Goal: Task Accomplishment & Management: Use online tool/utility

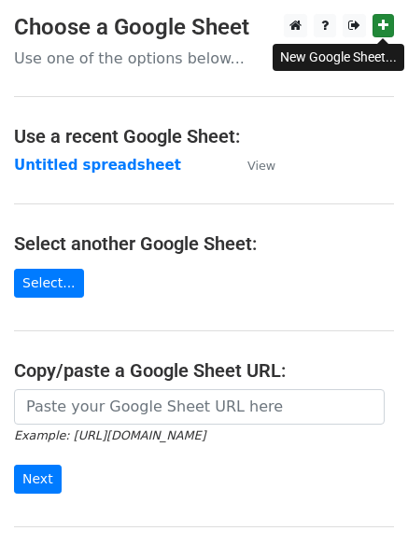
click at [377, 22] on link at bounding box center [382, 25] width 21 height 23
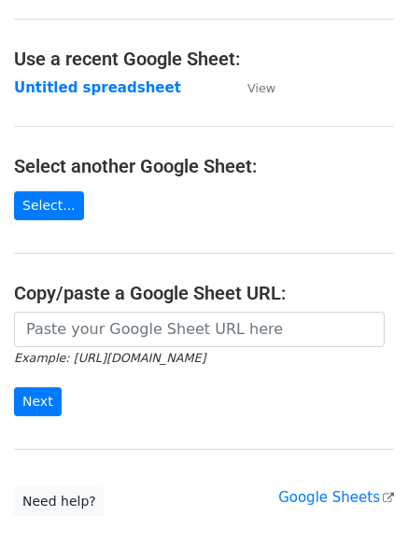
scroll to position [198, 0]
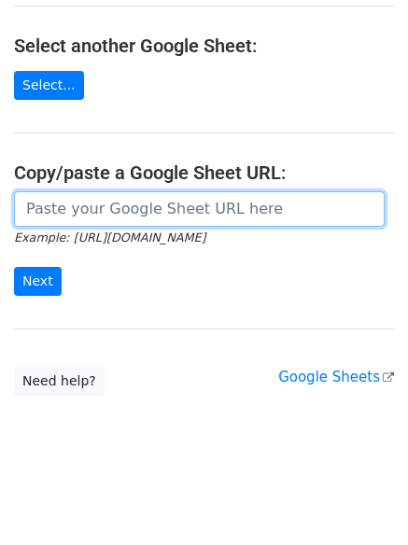
click at [87, 209] on input "url" at bounding box center [199, 208] width 371 height 35
paste input "https://docs.google.com/spreadsheets/d/1hVUnpTmvgOi4zv96KBQkBkmzylNa3Ef0CDen-qx…"
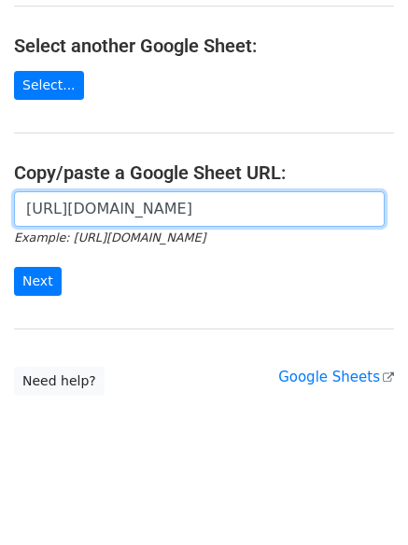
scroll to position [0, 416]
type input "https://docs.google.com/spreadsheets/d/1hVUnpTmvgOi4zv96KBQkBkmzylNa3Ef0CDen-qx…"
click at [14, 267] on input "Next" at bounding box center [38, 281] width 48 height 29
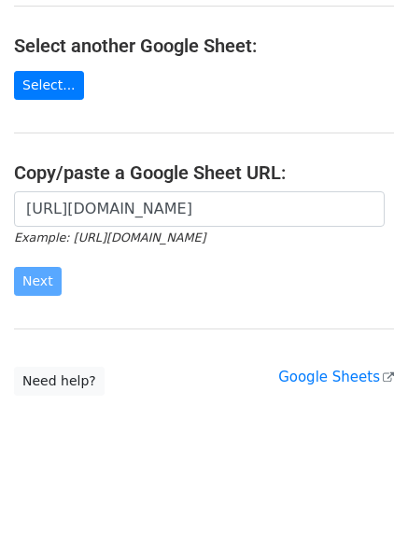
scroll to position [0, 0]
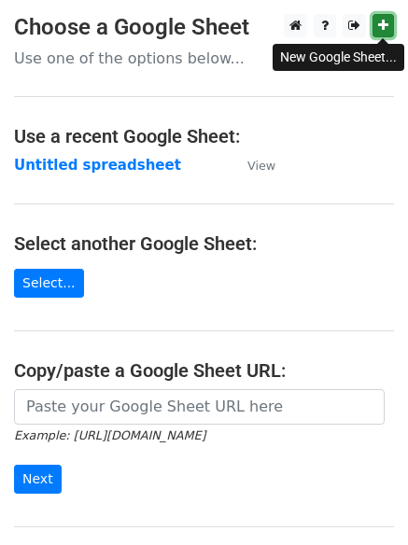
click at [386, 28] on icon at bounding box center [383, 25] width 10 height 13
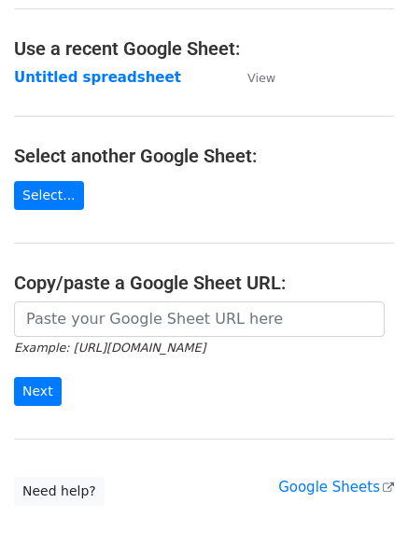
scroll to position [198, 0]
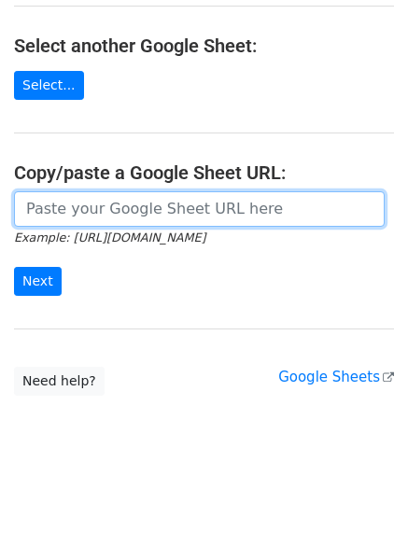
click at [81, 209] on input "url" at bounding box center [199, 208] width 371 height 35
paste input "https://docs.google.com/spreadsheets/d/1hnVctre6Eqe8_It47fnYNtTEHw4DWVNXrI36R8h…"
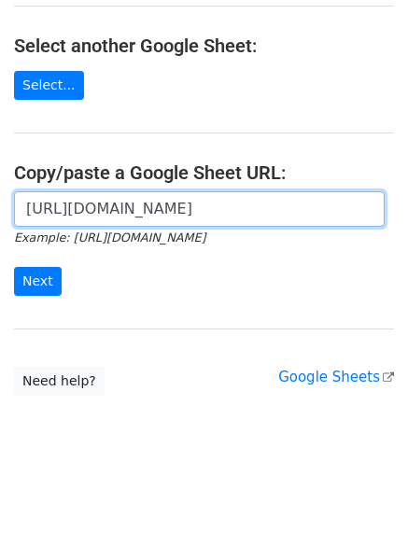
scroll to position [0, 407]
type input "https://docs.google.com/spreadsheets/d/1hnVctre6Eqe8_It47fnYNtTEHw4DWVNXrI36R8h…"
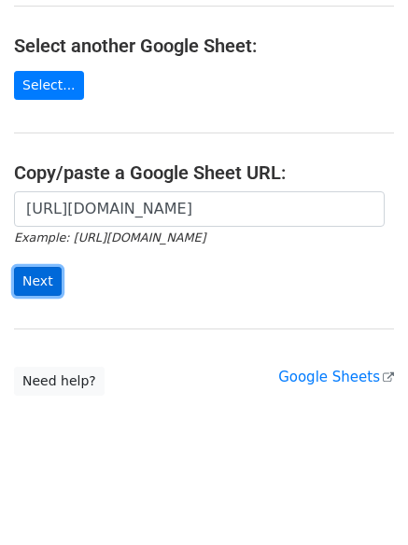
scroll to position [0, 0]
click at [42, 283] on input "Next" at bounding box center [38, 281] width 48 height 29
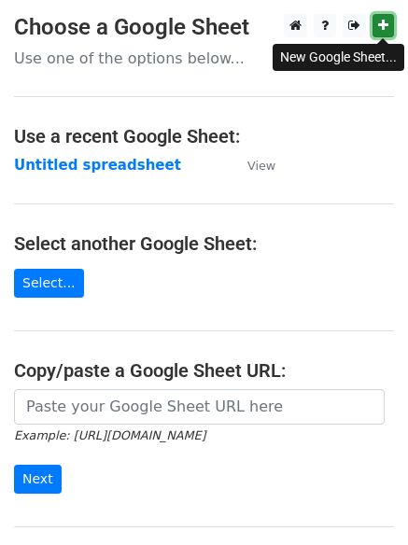
click at [385, 21] on icon at bounding box center [383, 25] width 10 height 13
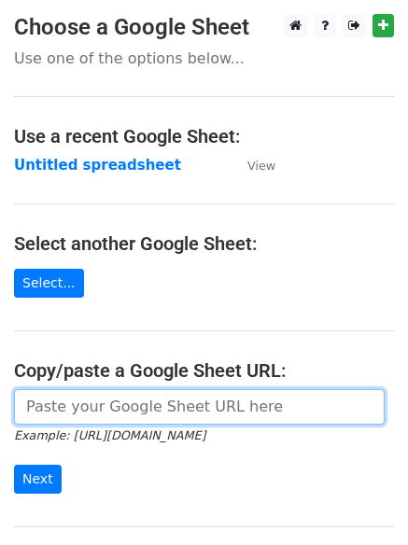
click at [62, 409] on input "url" at bounding box center [199, 406] width 371 height 35
paste input "https://docs.google.com/spreadsheets/d/1ImjnfdMjUcpPByN2GKloxLEw8NQs32mhNIAG2O9…"
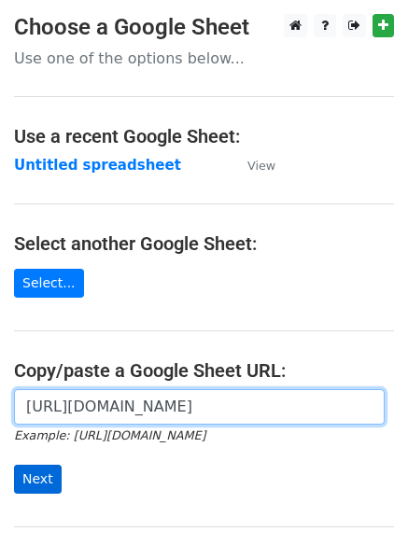
type input "https://docs.google.com/spreadsheets/d/1ImjnfdMjUcpPByN2GKloxLEw8NQs32mhNIAG2O9…"
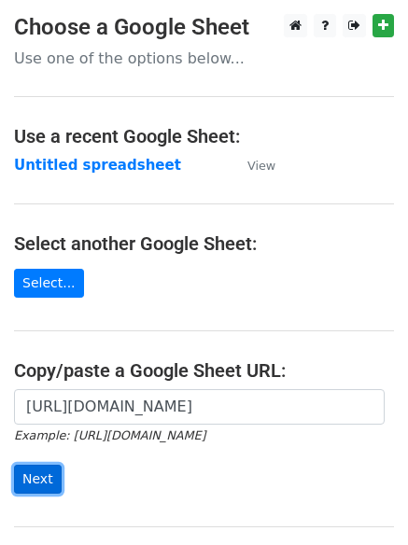
scroll to position [0, 0]
click at [39, 470] on input "Next" at bounding box center [38, 479] width 48 height 29
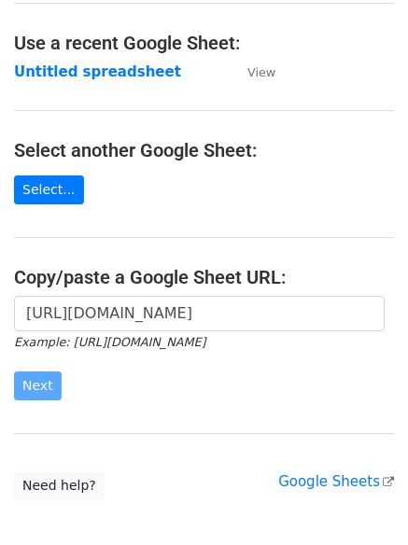
scroll to position [198, 0]
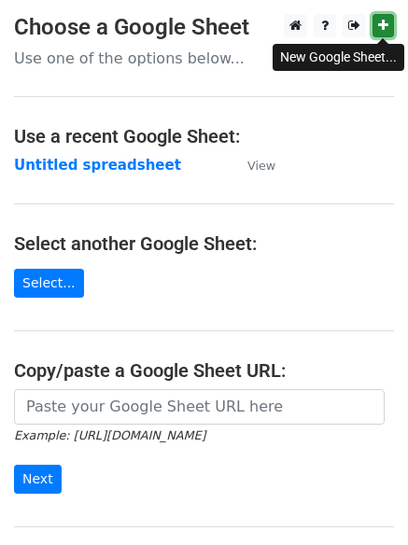
click at [385, 19] on link at bounding box center [382, 25] width 21 height 23
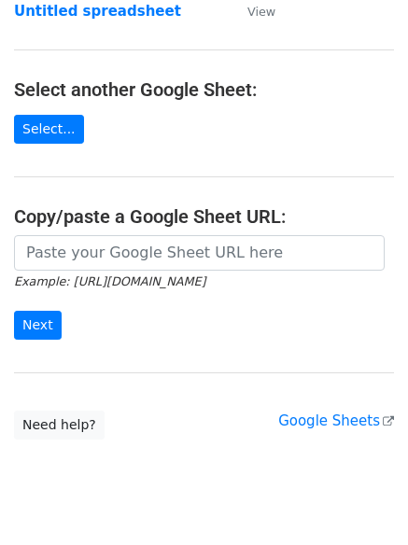
scroll to position [198, 0]
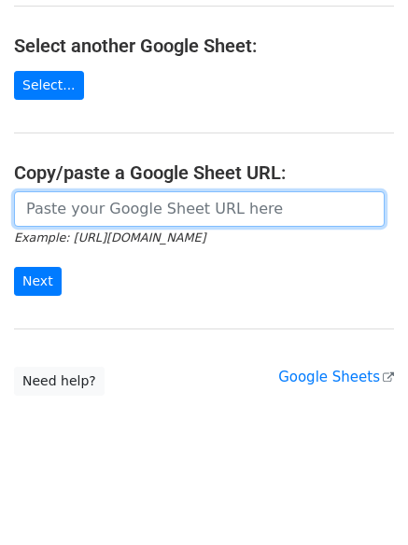
click at [52, 212] on input "url" at bounding box center [199, 208] width 371 height 35
paste input "https://docs.google.com/spreadsheets/d/1orjo6KsNl2FZ8KtPBeDh50LZ8CtYnbopCHZvTEa…"
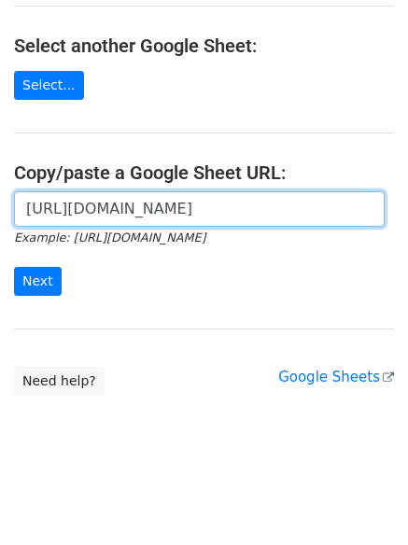
scroll to position [0, 403]
type input "https://docs.google.com/spreadsheets/d/1orjo6KsNl2FZ8KtPBeDh50LZ8CtYnbopCHZvTEa…"
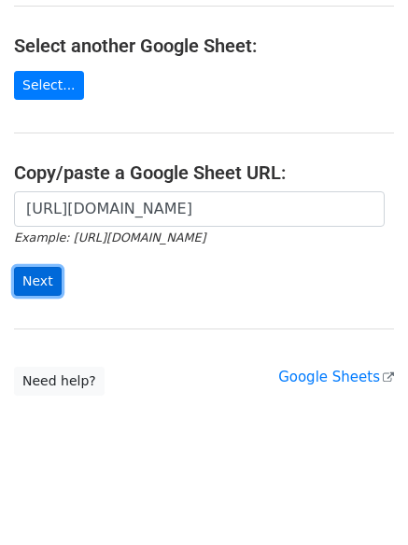
scroll to position [0, 0]
click at [29, 270] on input "Next" at bounding box center [38, 281] width 48 height 29
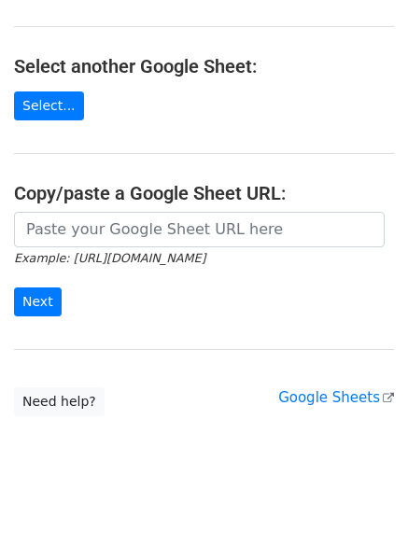
scroll to position [187, 0]
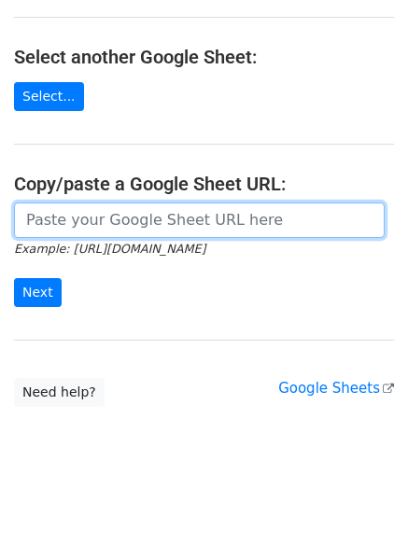
click at [63, 219] on input "url" at bounding box center [199, 220] width 371 height 35
paste input "https://docs.google.com/spreadsheets/d/1orjo6KsNl2FZ8KtPBeDh50LZ8CtYnbopCHZvTEa…"
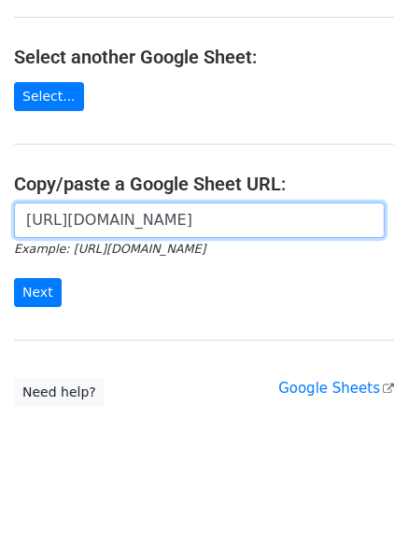
scroll to position [0, 403]
type input "https://docs.google.com/spreadsheets/d/1orjo6KsNl2FZ8KtPBeDh50LZ8CtYnbopCHZvTEa…"
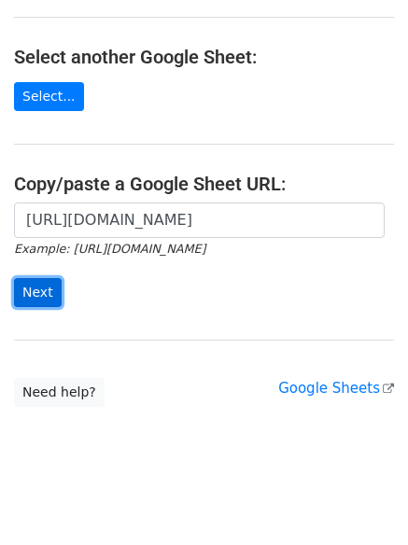
click at [31, 298] on input "Next" at bounding box center [38, 292] width 48 height 29
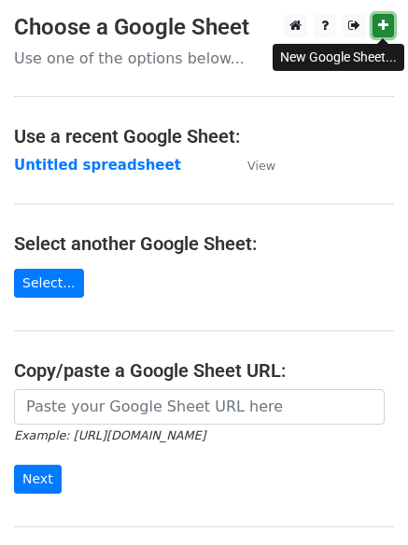
click at [378, 28] on icon at bounding box center [383, 25] width 10 height 13
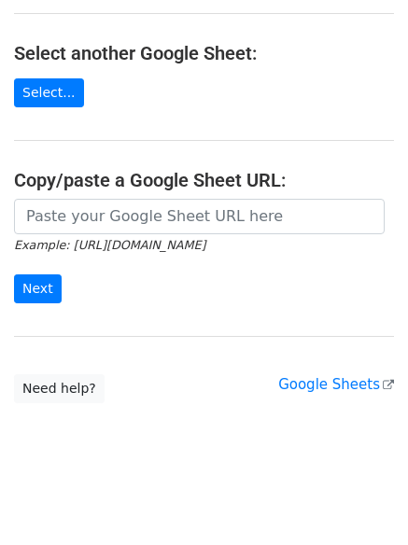
scroll to position [198, 0]
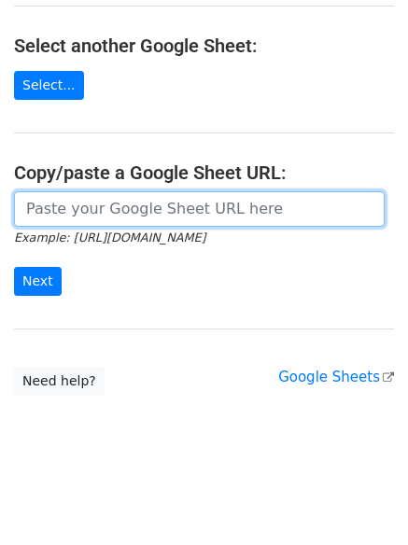
click at [85, 204] on input "url" at bounding box center [199, 208] width 371 height 35
paste input "https://docs.google.com/spreadsheets/d/1qesUgfXf9_gQO8bS32wRNEP4zyWd7S96bCf4GNC…"
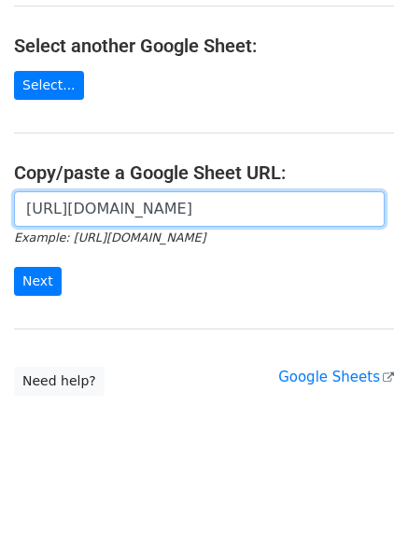
scroll to position [0, 423]
type input "https://docs.google.com/spreadsheets/d/1qesUgfXf9_gQO8bS32wRNEP4zyWd7S96bCf4GNC…"
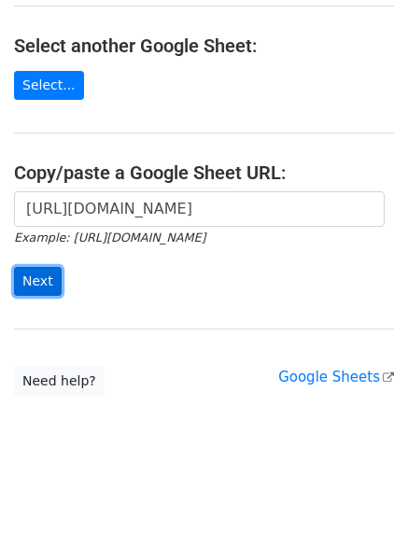
scroll to position [0, 0]
click at [30, 282] on input "Next" at bounding box center [38, 281] width 48 height 29
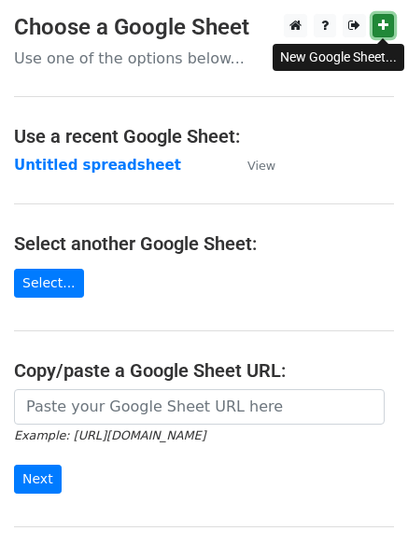
click at [384, 25] on icon at bounding box center [383, 25] width 10 height 13
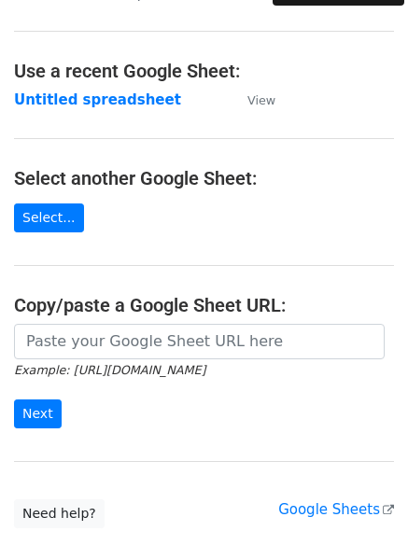
scroll to position [93, 0]
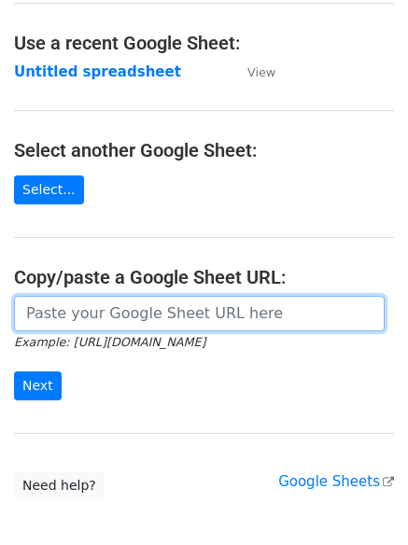
click at [92, 306] on input "url" at bounding box center [199, 313] width 371 height 35
paste input "https://docs.google.com/spreadsheets/d/1NaeYTCpt_MguIoq9g6jF5bKLkJAsW6-jfbjqVn8…"
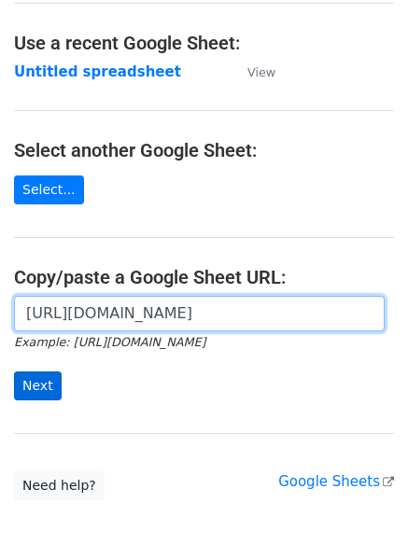
type input "https://docs.google.com/spreadsheets/d/1NaeYTCpt_MguIoq9g6jF5bKLkJAsW6-jfbjqVn8…"
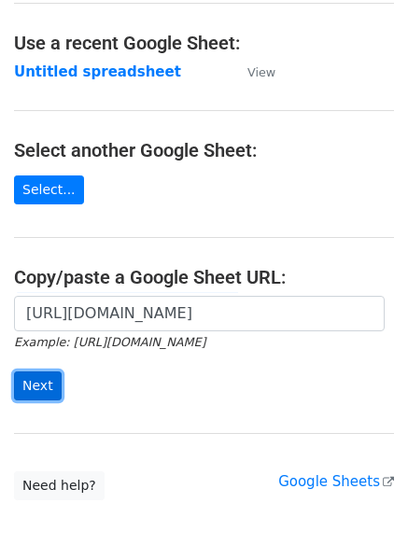
scroll to position [0, 0]
click at [51, 390] on input "Next" at bounding box center [38, 385] width 48 height 29
